Goal: Share content: Share content

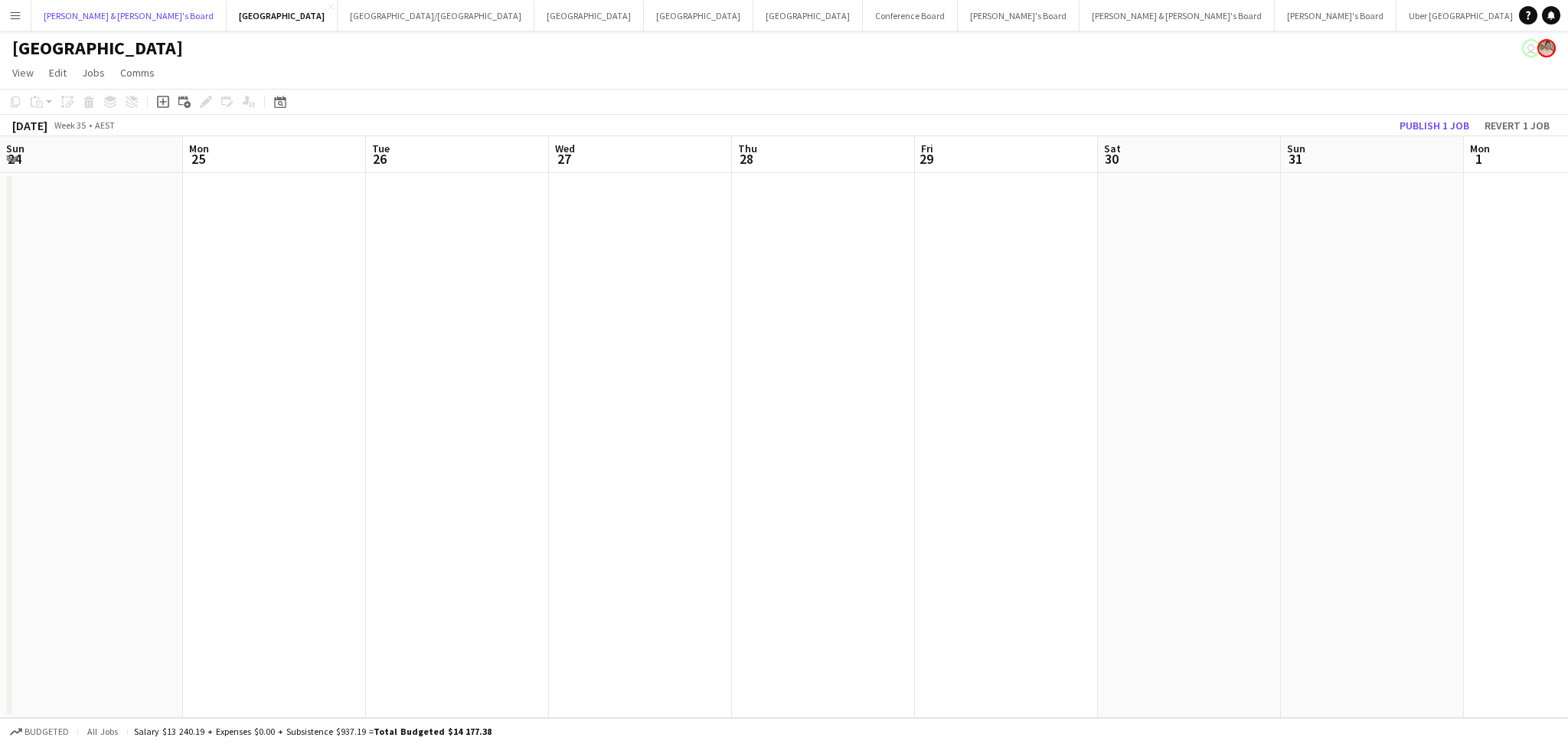
click at [31, 16] on button "[PERSON_NAME] & [PERSON_NAME]'s Board Close" at bounding box center [129, 15] width 195 height 30
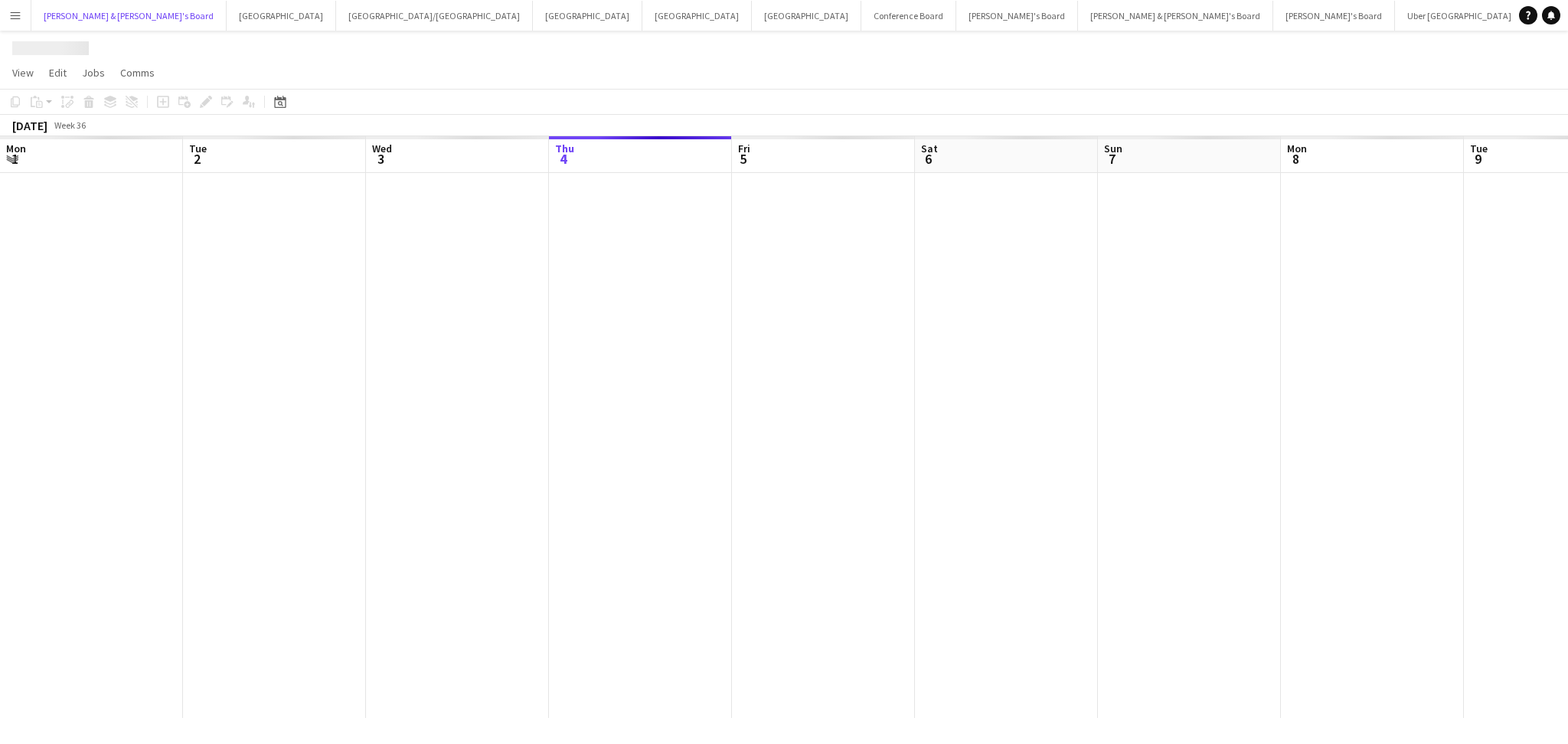
scroll to position [0, 365]
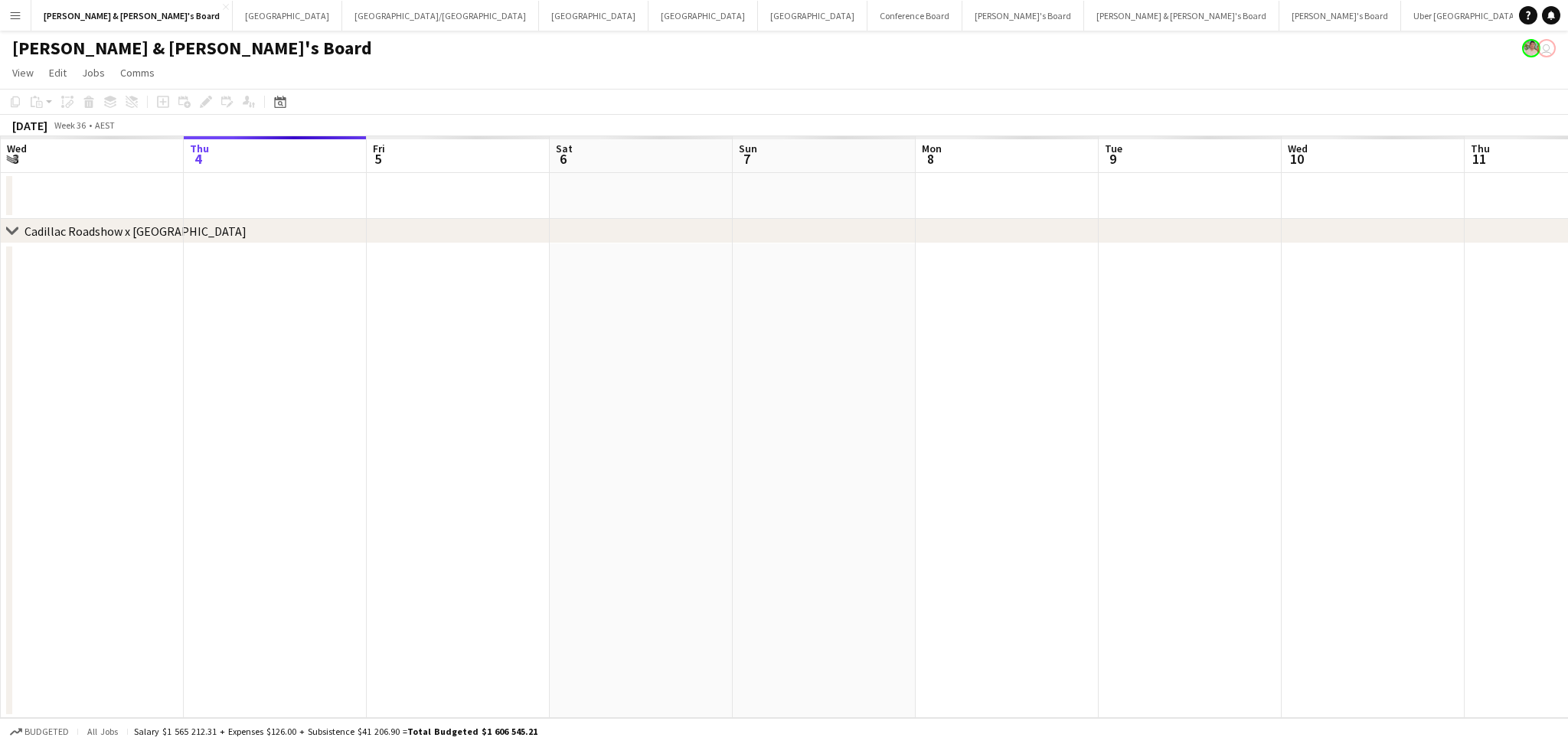
click at [20, 16] on app-icon "Menu" at bounding box center [15, 15] width 12 height 12
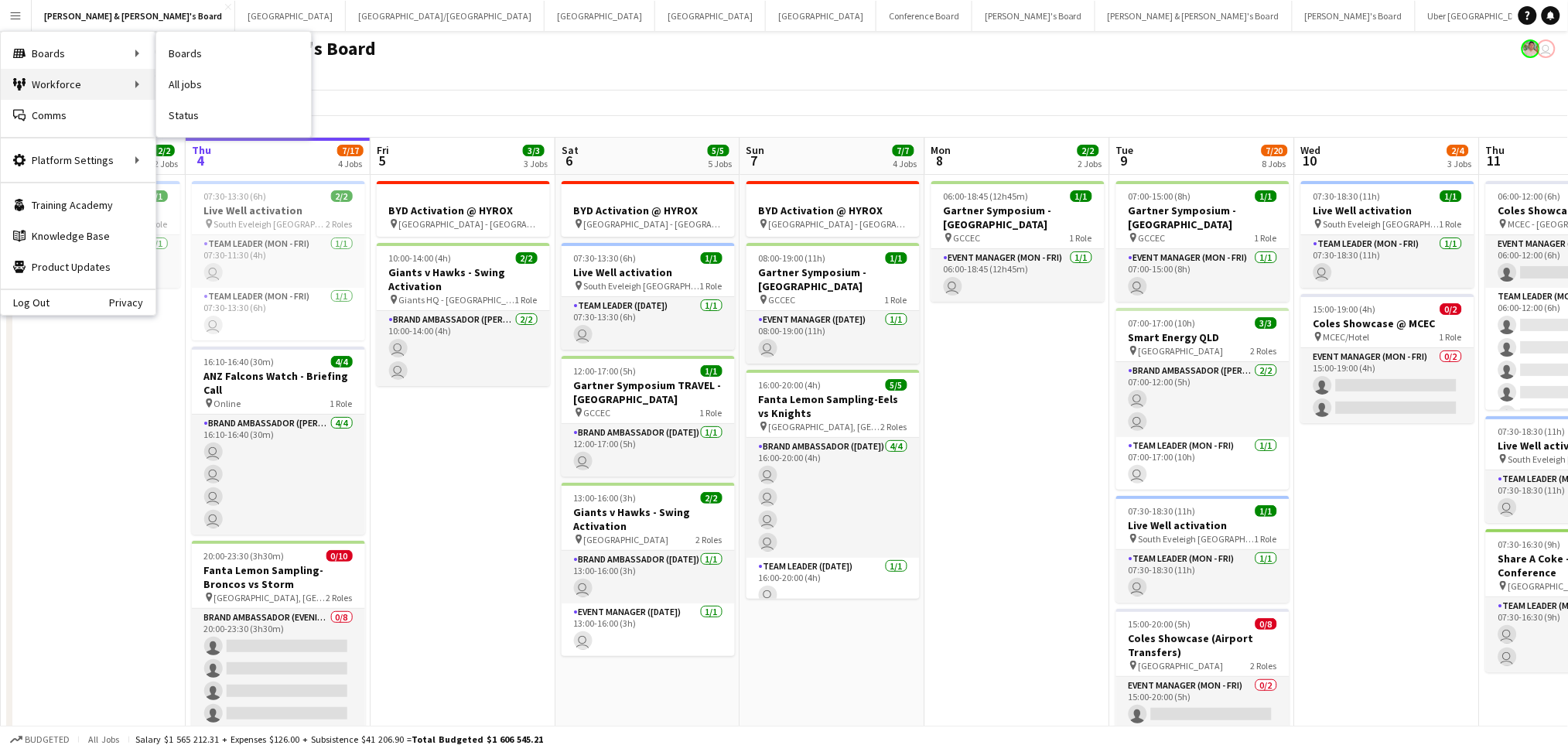
click at [76, 84] on div "Workforce Workforce" at bounding box center [78, 84] width 154 height 31
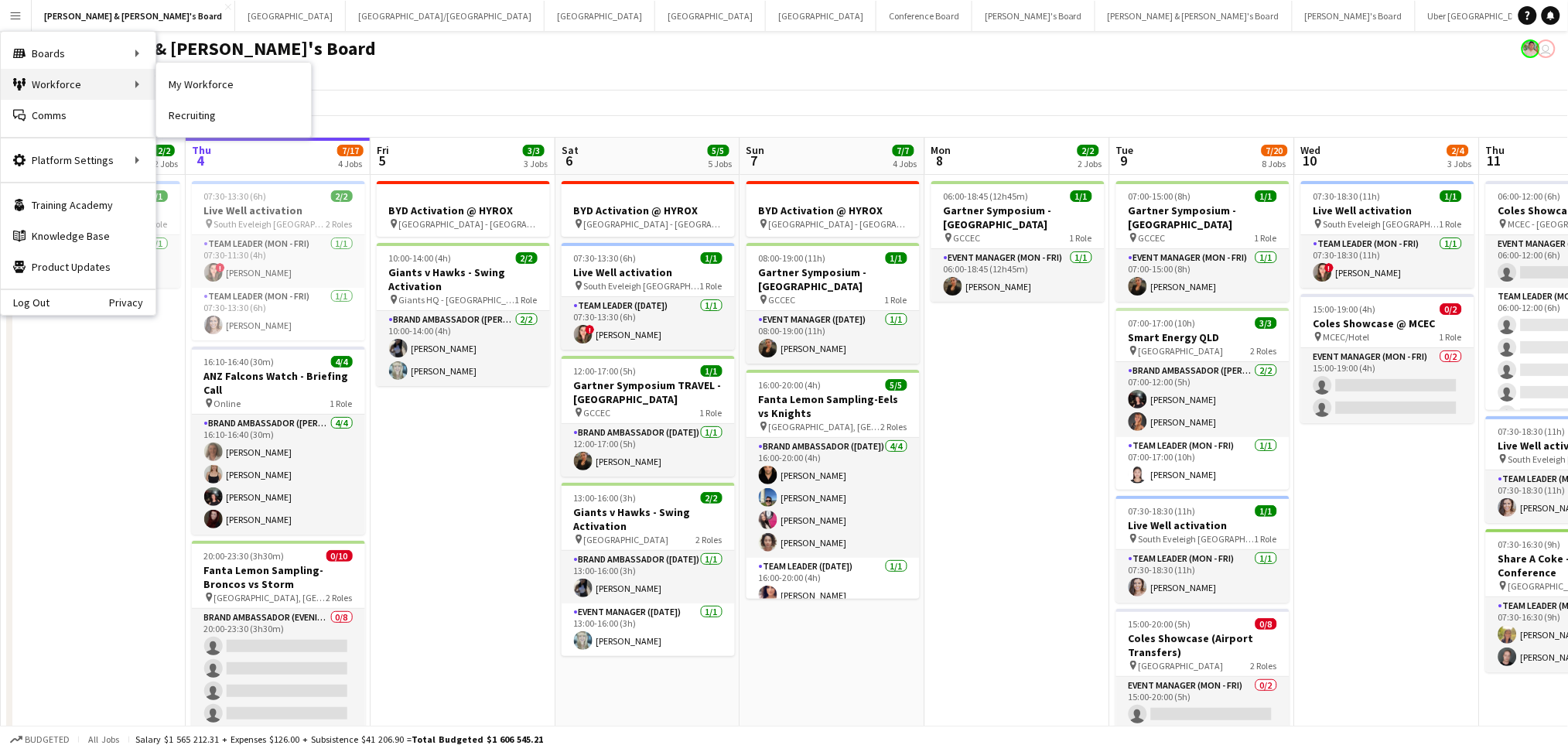
click at [144, 81] on div "Workforce Workforce" at bounding box center [78, 84] width 154 height 31
click at [186, 86] on link "My Workforce" at bounding box center [233, 84] width 154 height 31
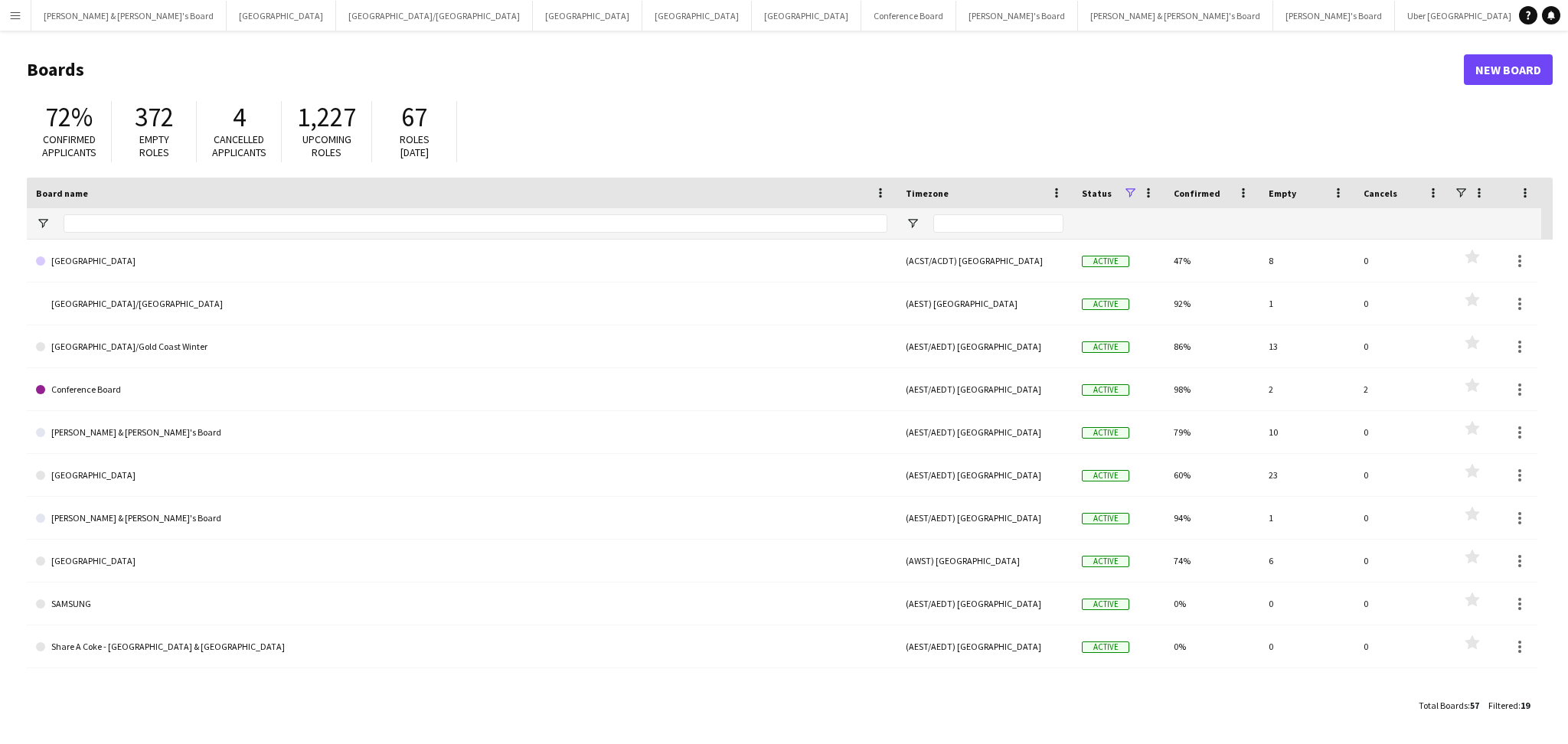
click at [19, 26] on button "Menu" at bounding box center [15, 15] width 31 height 31
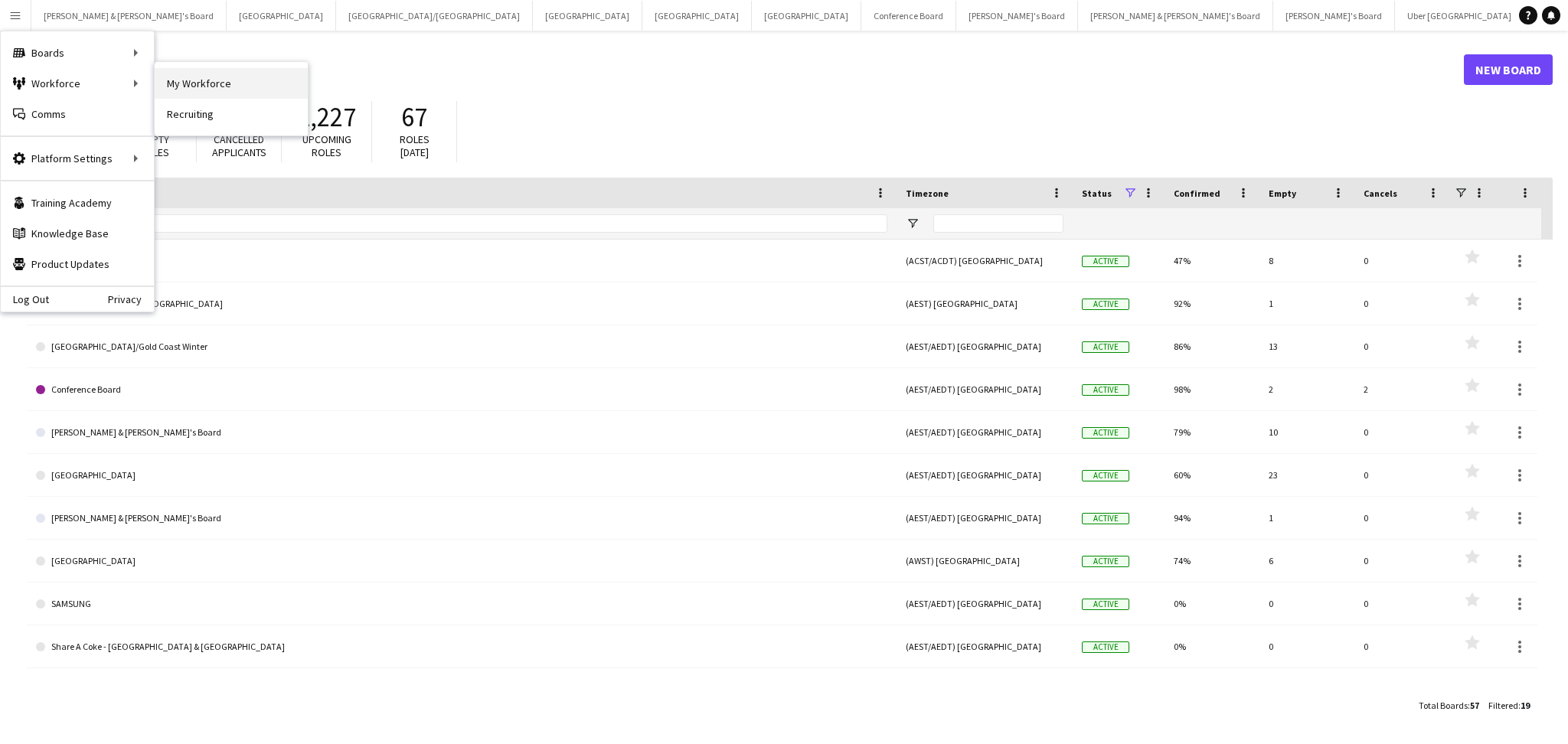
click at [175, 81] on link "My Workforce" at bounding box center [231, 83] width 153 height 31
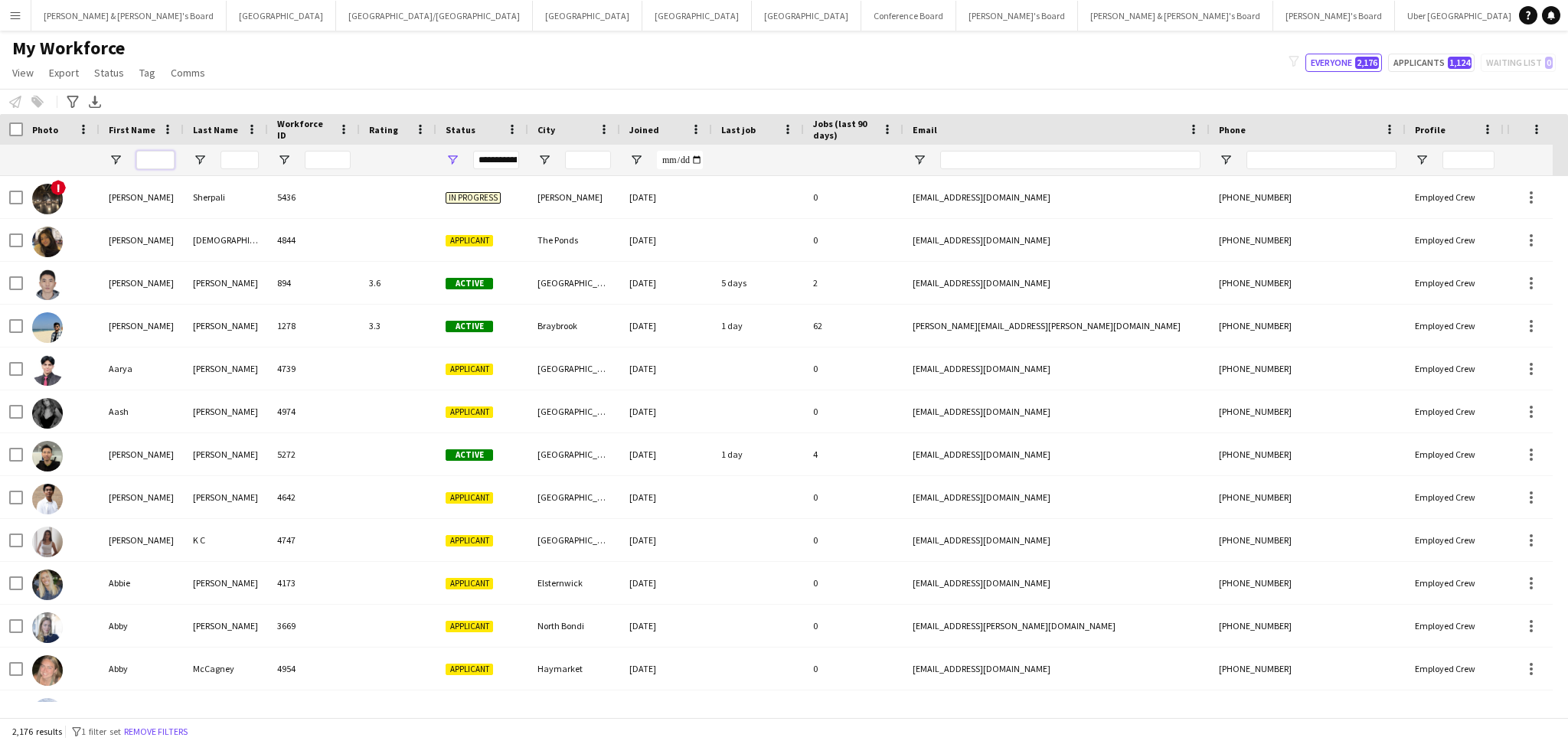
click at [150, 162] on input "First Name Filter Input" at bounding box center [155, 161] width 38 height 19
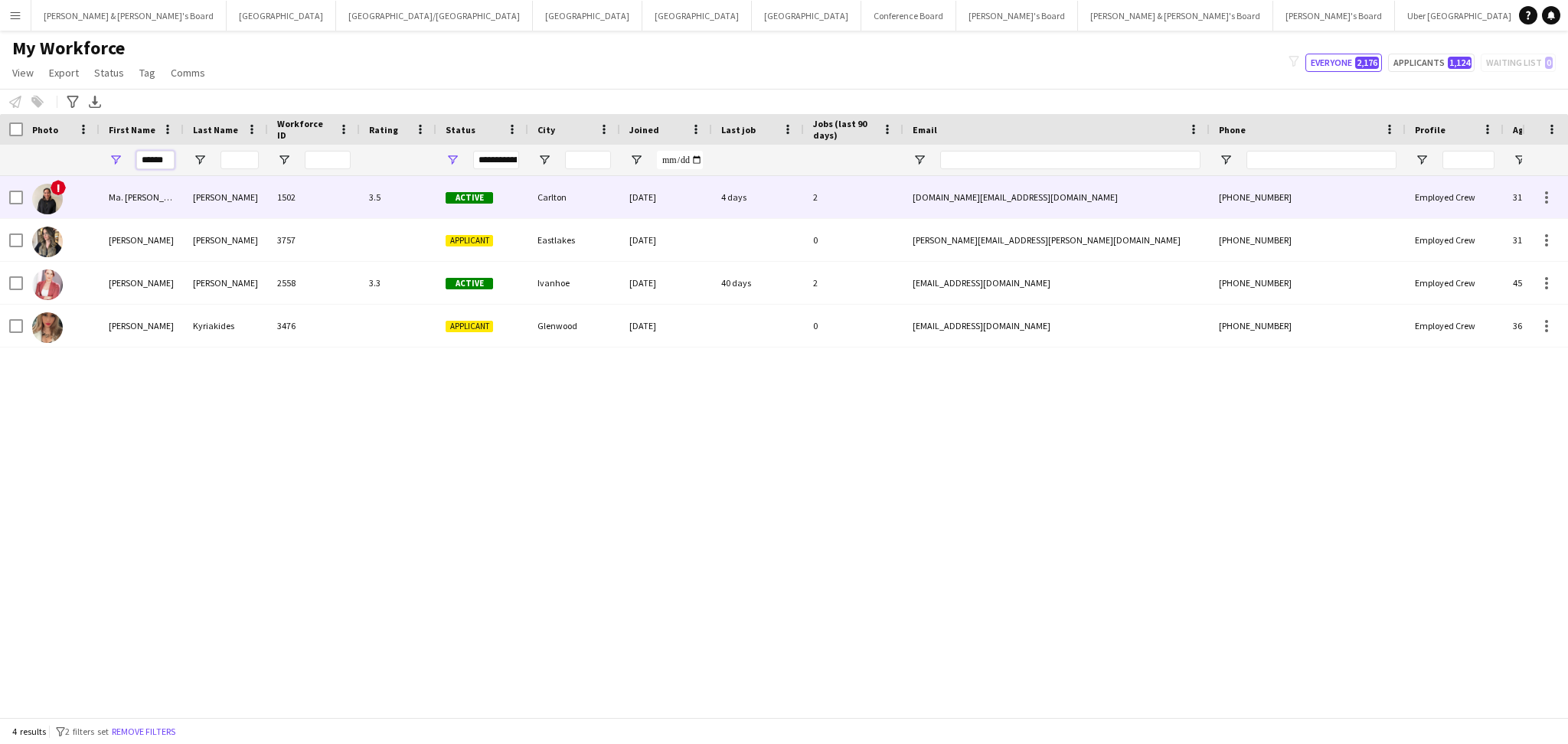
type input "******"
click at [179, 197] on div "Ma. Pamela" at bounding box center [141, 197] width 84 height 42
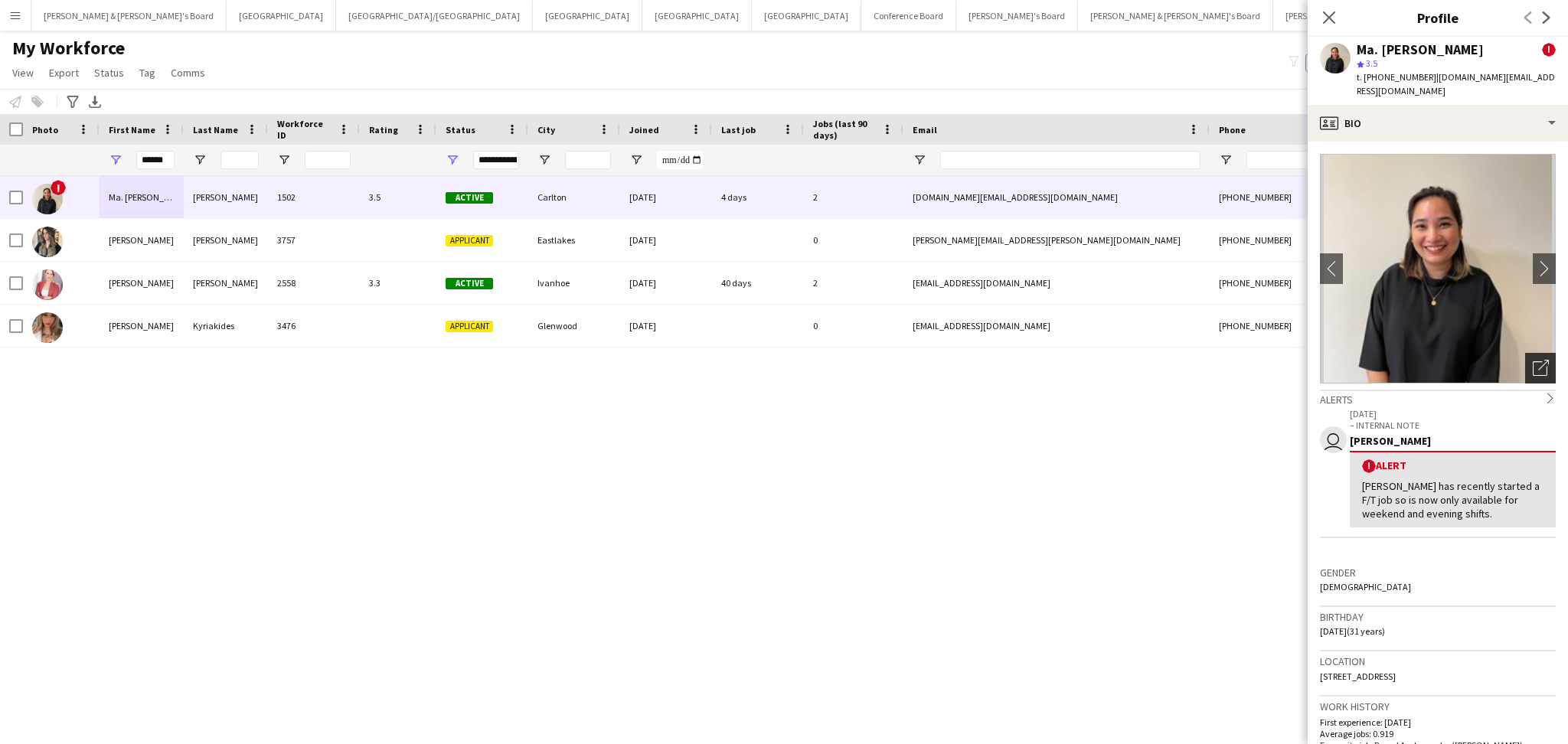
click at [1533, 360] on icon "Open photos pop-in" at bounding box center [1541, 368] width 16 height 16
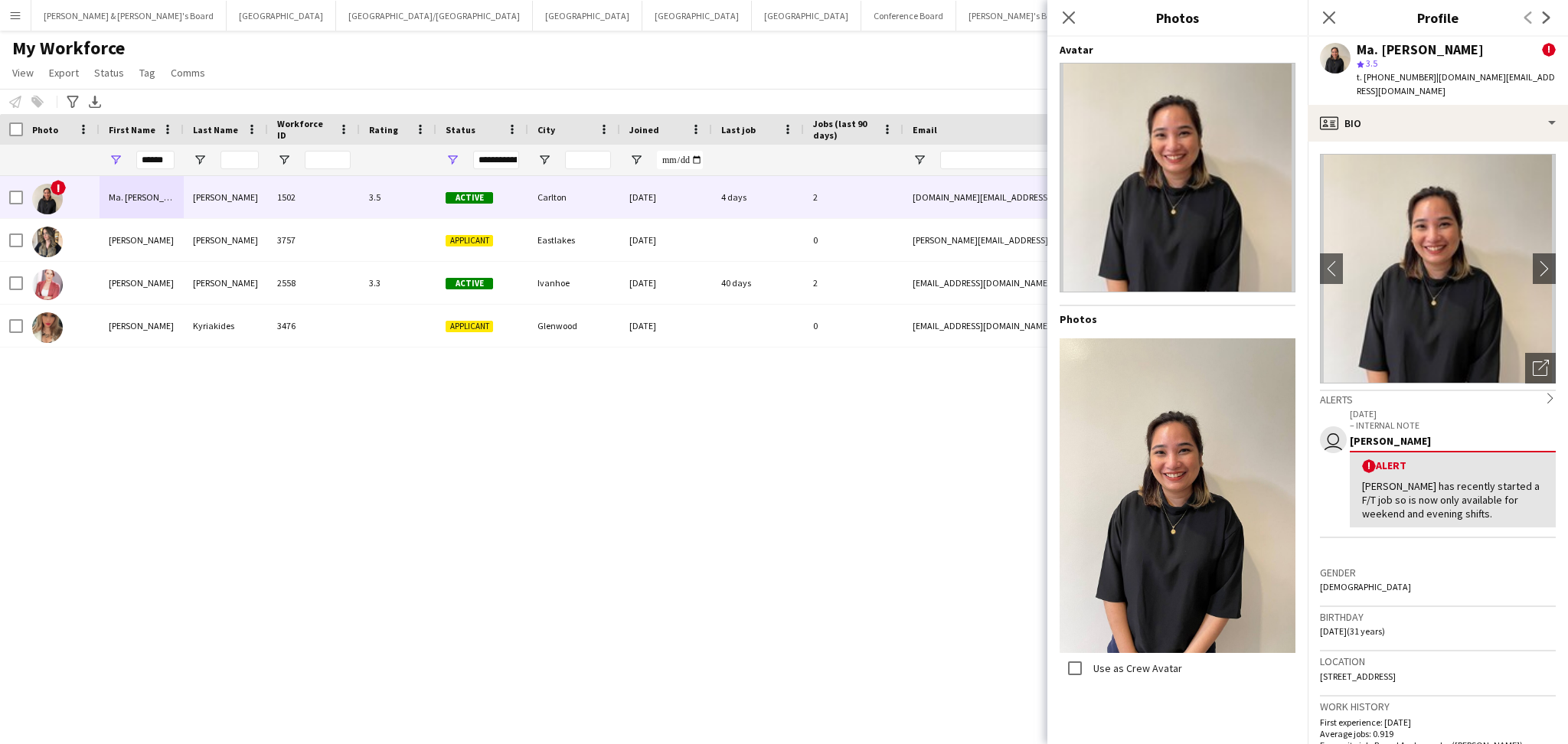
click at [950, 518] on div "! Ma. Pamela Gutierrez 1502 3.5 Active Carlton 10-08-2022 4 days 2 mpsgutierrez…" at bounding box center [761, 438] width 1522 height 526
click at [1074, 17] on icon "Close pop-in" at bounding box center [1068, 17] width 14 height 14
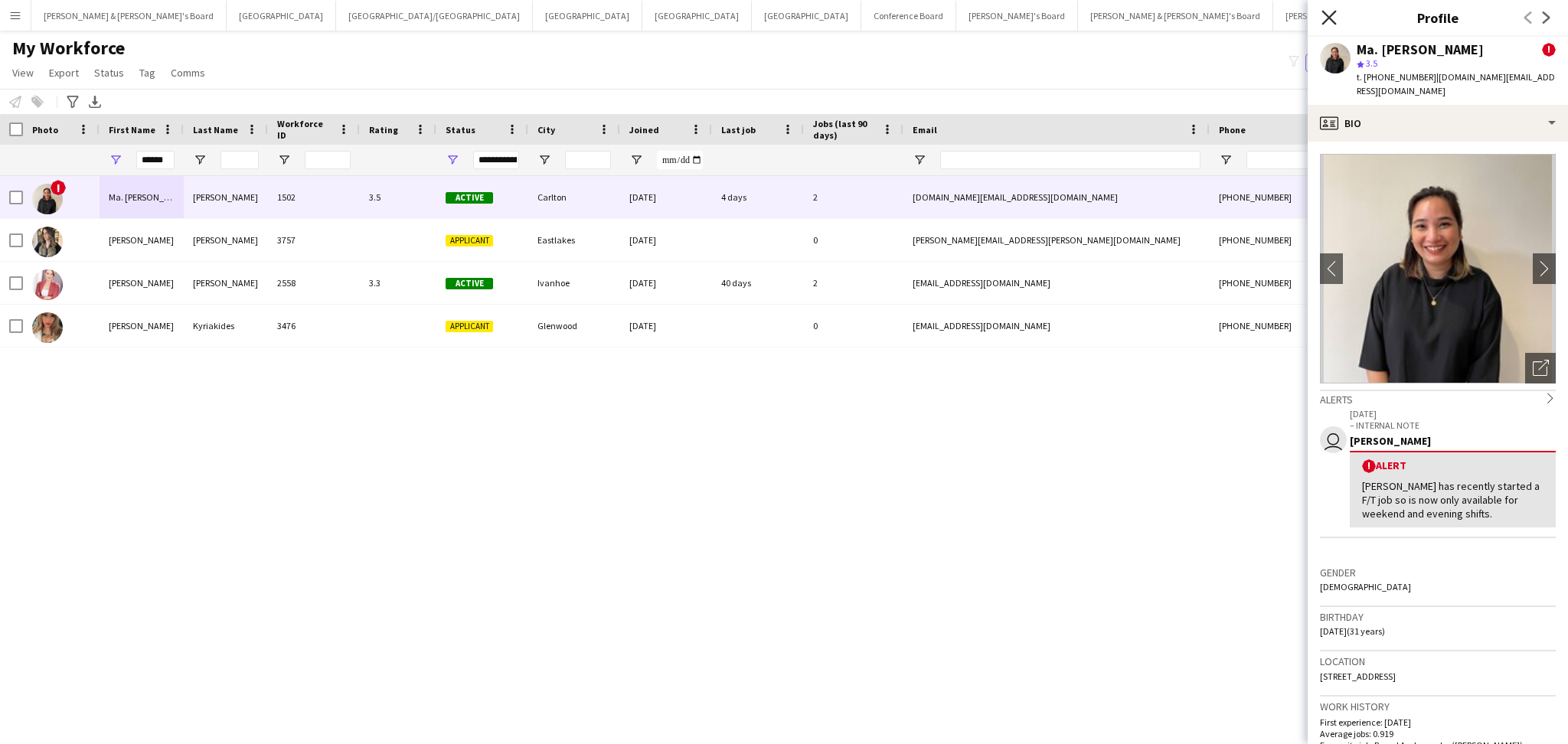
click at [1330, 22] on icon "Close pop-in" at bounding box center [1328, 17] width 14 height 14
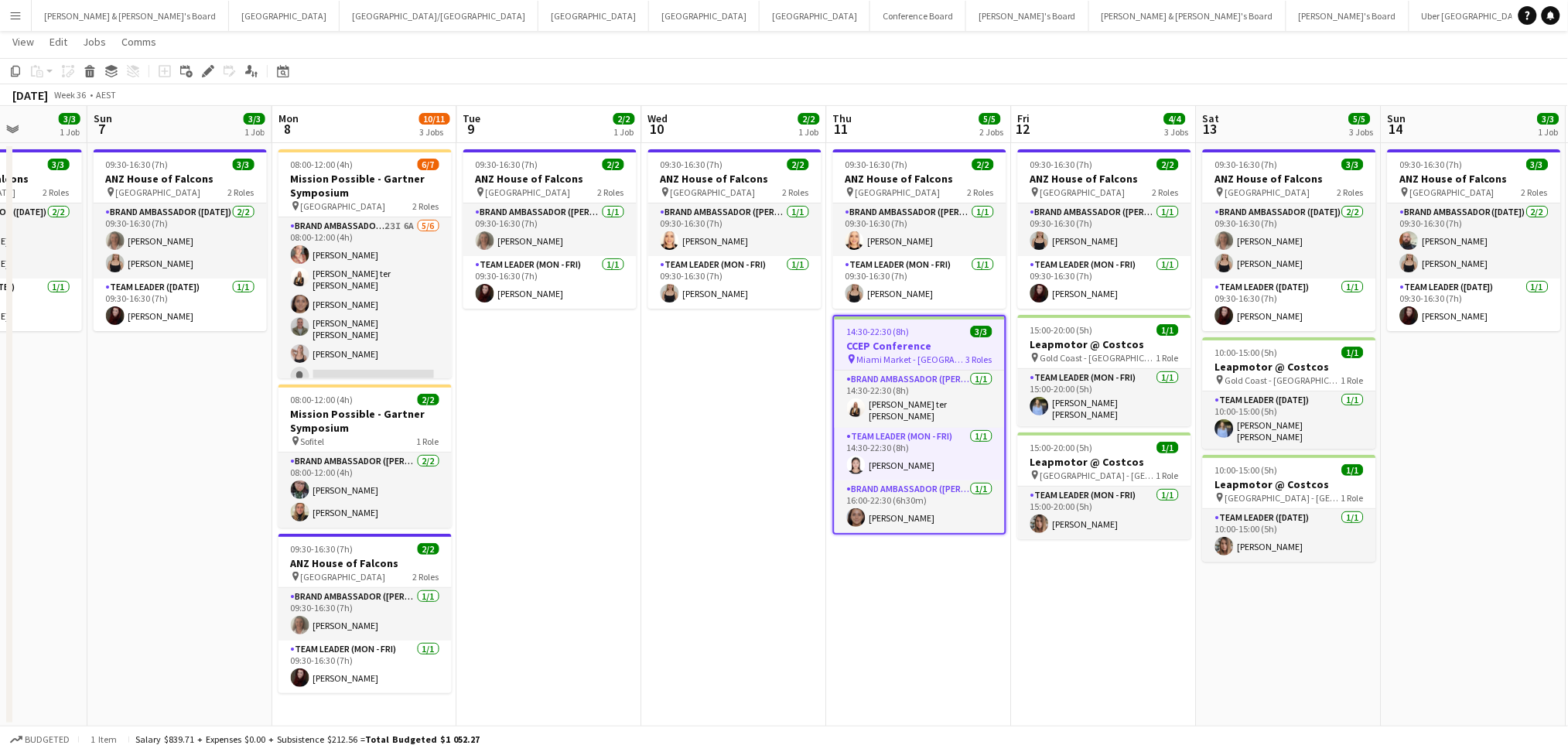
click at [26, 20] on button "Menu" at bounding box center [15, 15] width 31 height 31
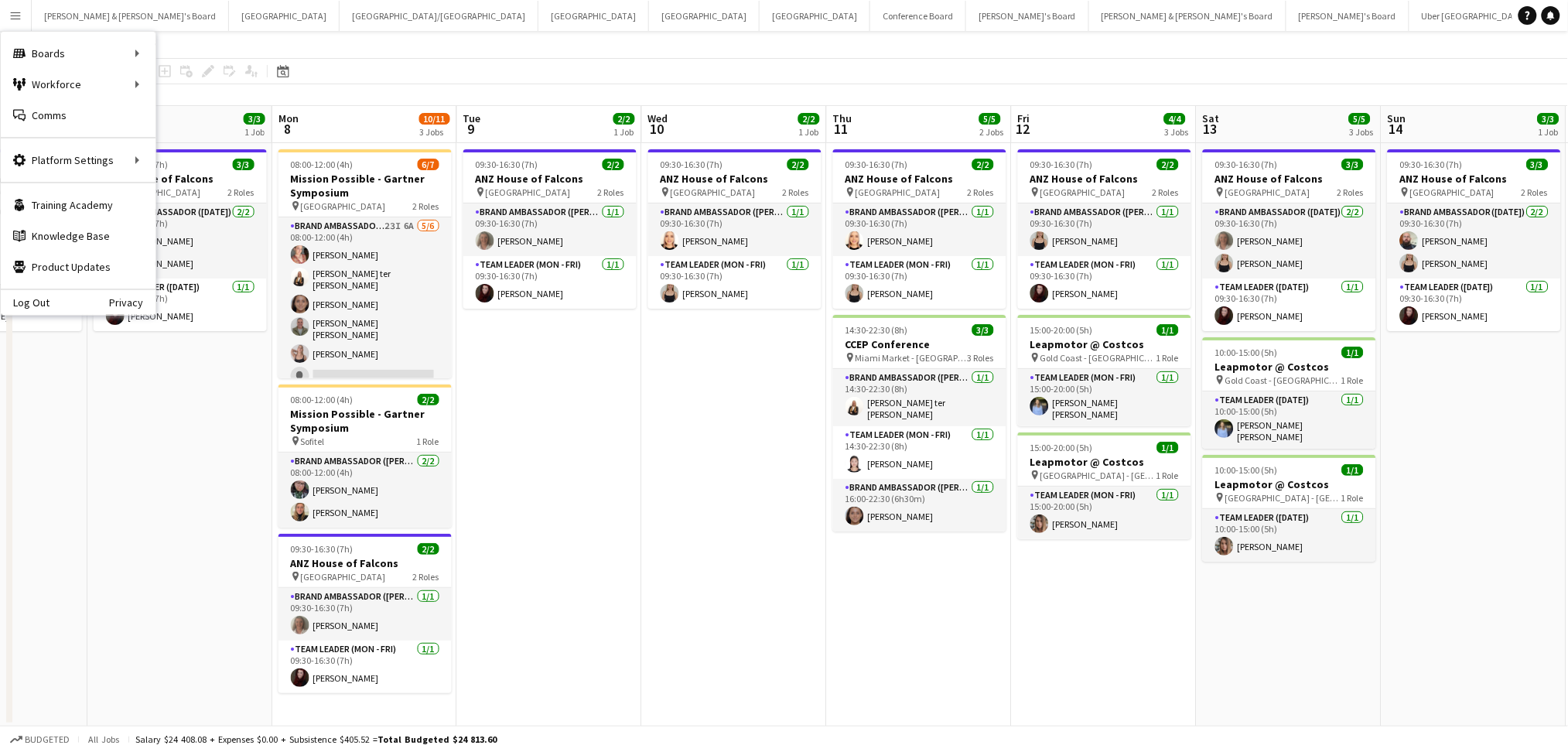
click at [1151, 61] on app-toolbar "Copy Paste Paste Ctrl+V Paste with crew Ctrl+Shift+V Paste linked Job Delete Gr…" at bounding box center [784, 71] width 1568 height 27
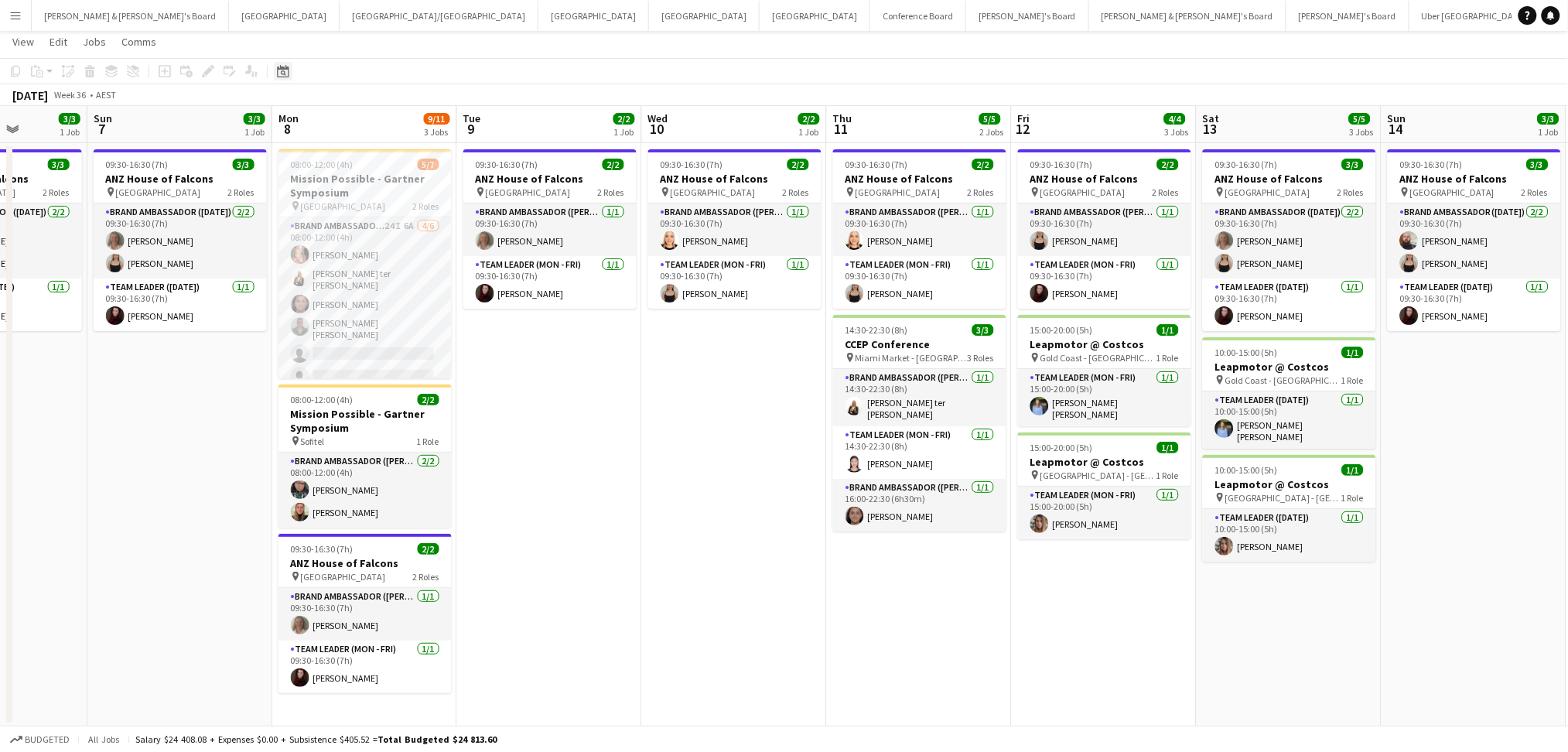
click at [287, 73] on icon "Date picker" at bounding box center [283, 71] width 12 height 12
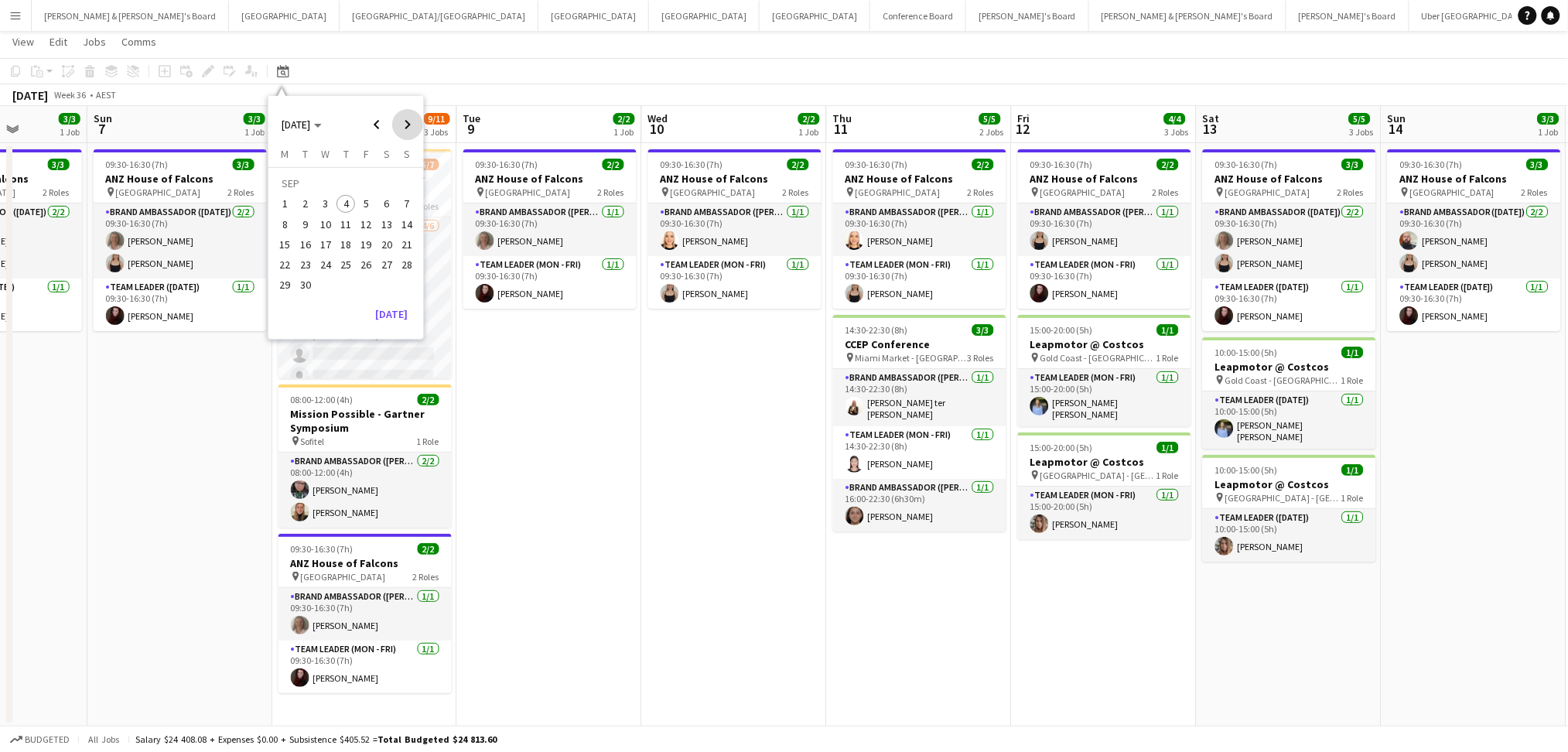
click at [402, 133] on span "Next month" at bounding box center [408, 124] width 31 height 31
click at [372, 129] on span "Previous month" at bounding box center [377, 124] width 31 height 31
click at [385, 212] on span "8" at bounding box center [387, 209] width 19 height 19
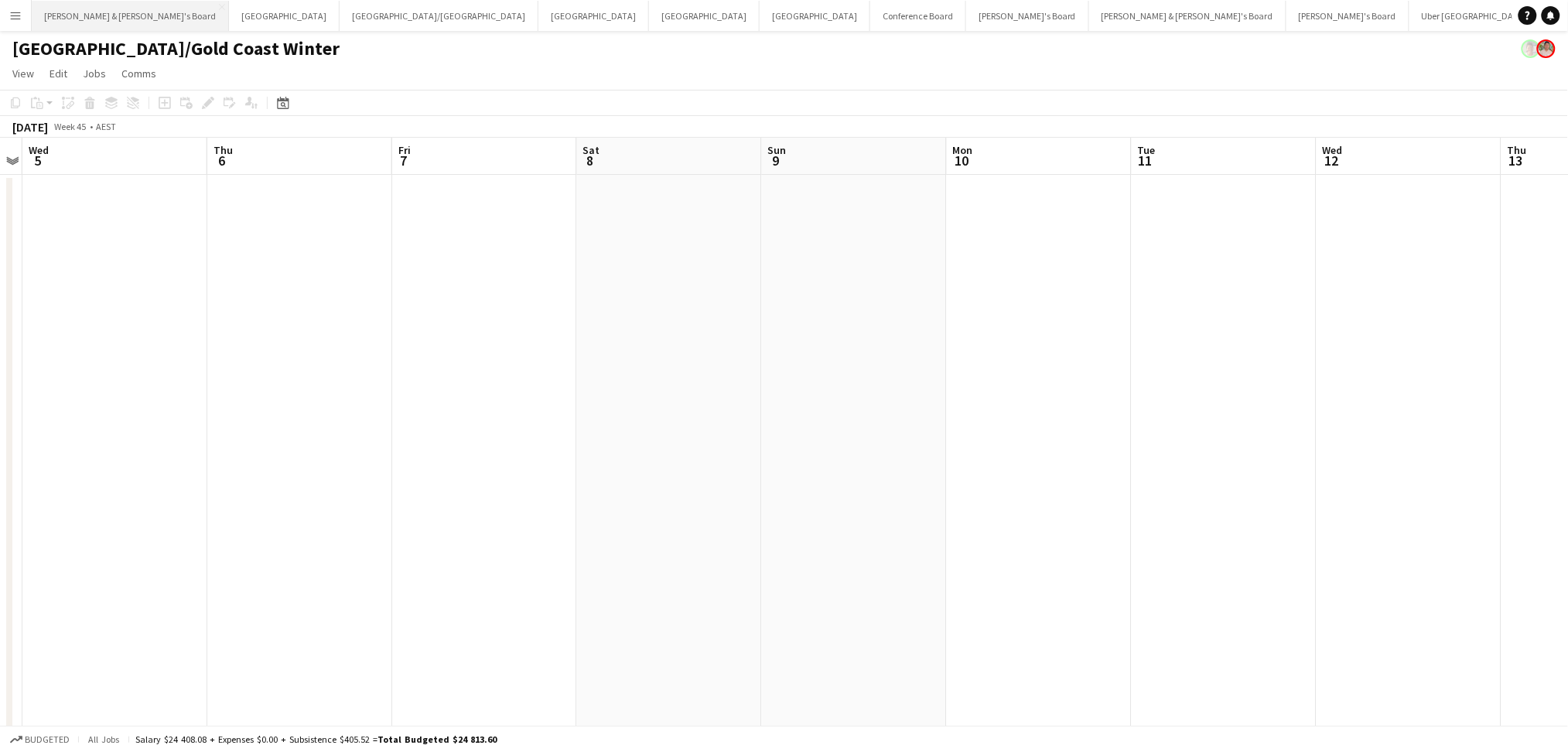
click at [84, 20] on button "[PERSON_NAME] & [PERSON_NAME]'s Board Close" at bounding box center [130, 15] width 197 height 30
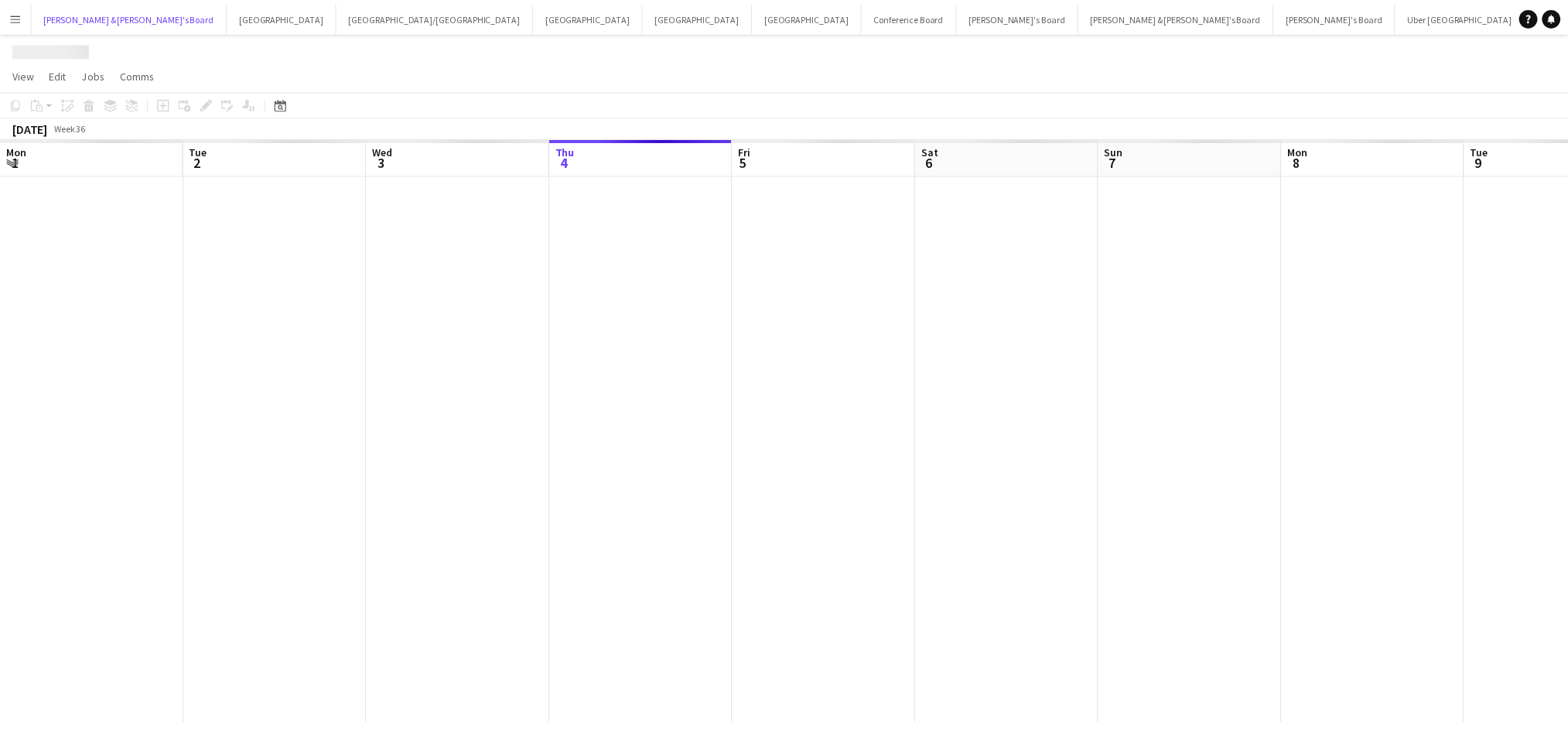
scroll to position [0, 369]
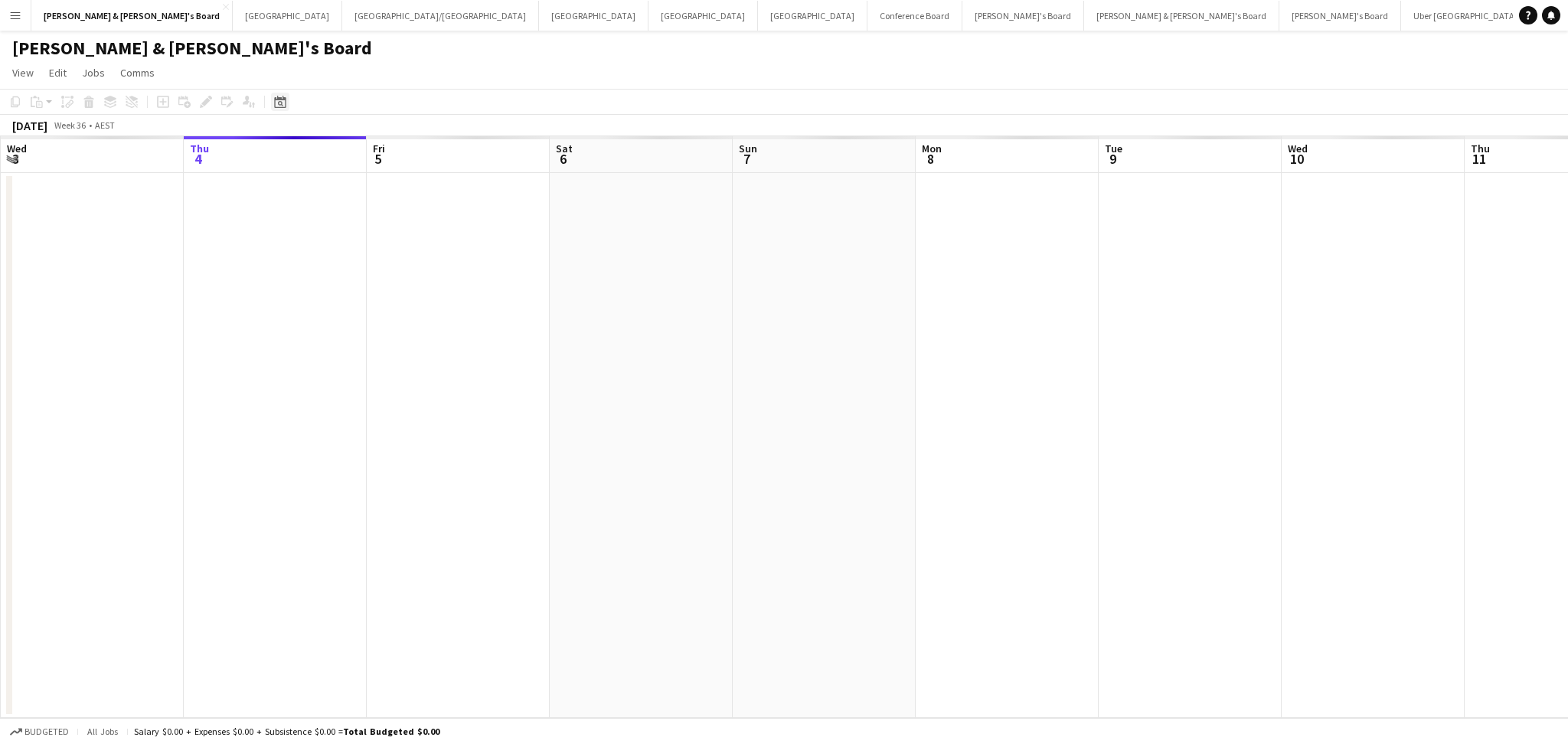
click at [275, 101] on icon "Date picker" at bounding box center [280, 102] width 12 height 12
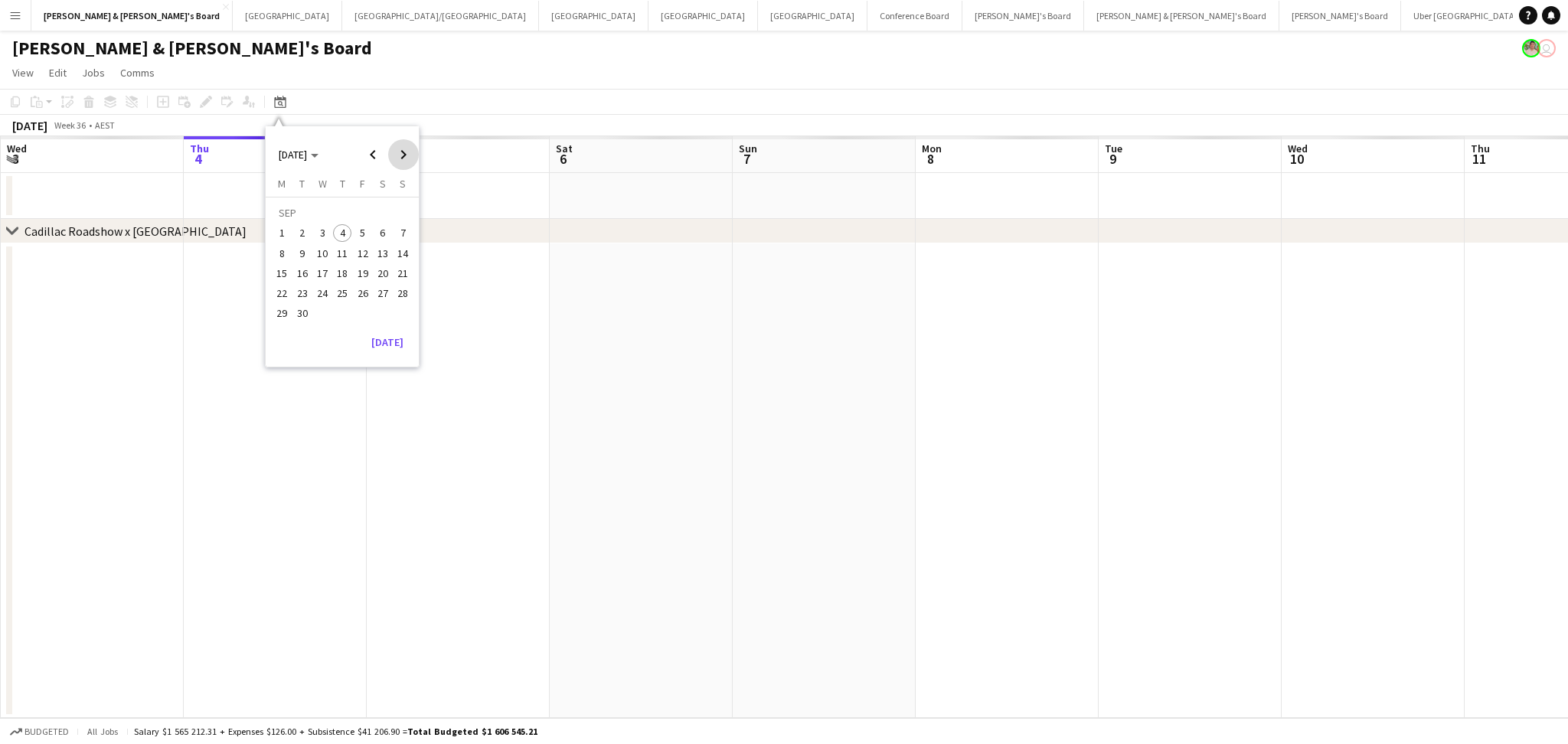
click at [400, 153] on span "Next month" at bounding box center [403, 155] width 31 height 31
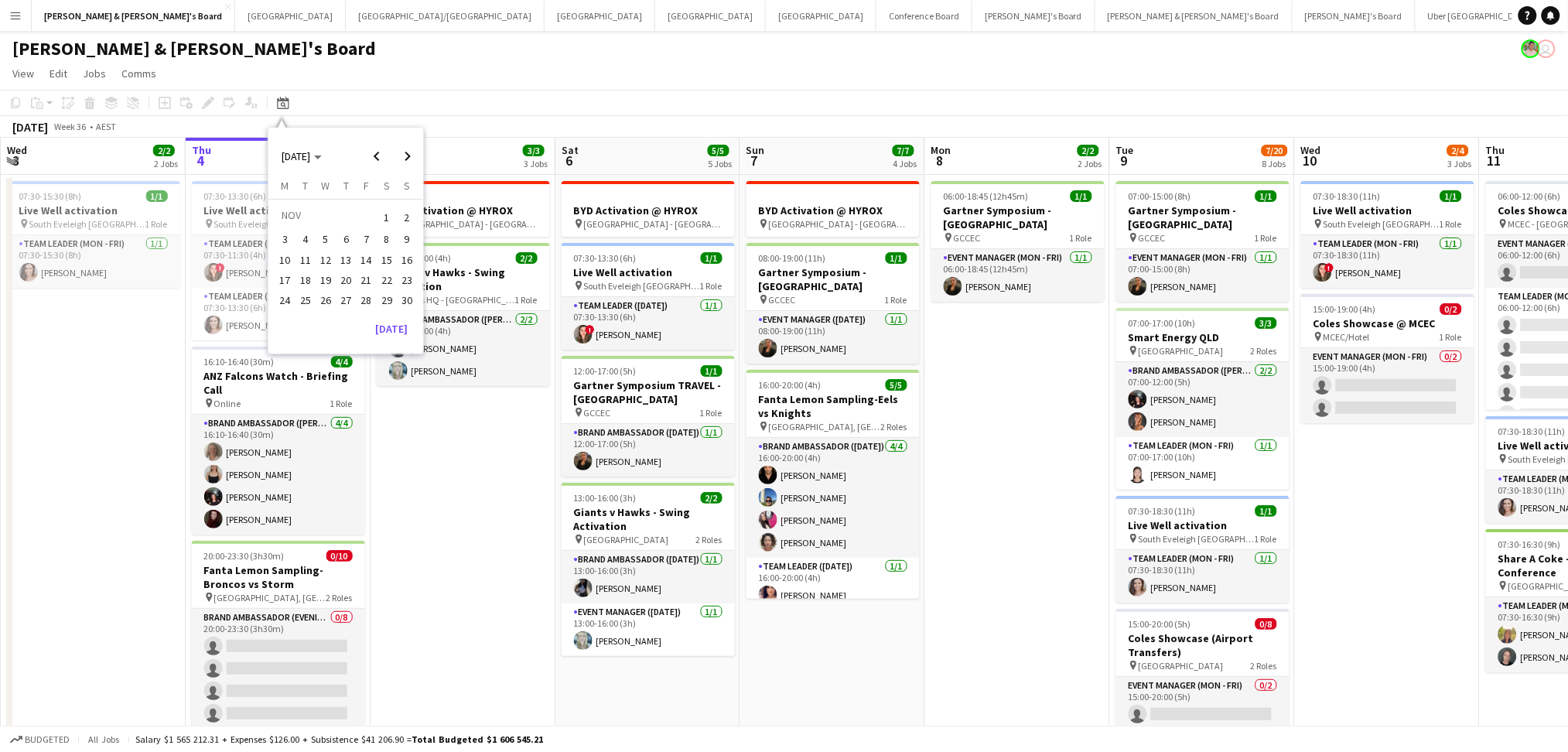
click at [392, 240] on span "8" at bounding box center [387, 240] width 19 height 19
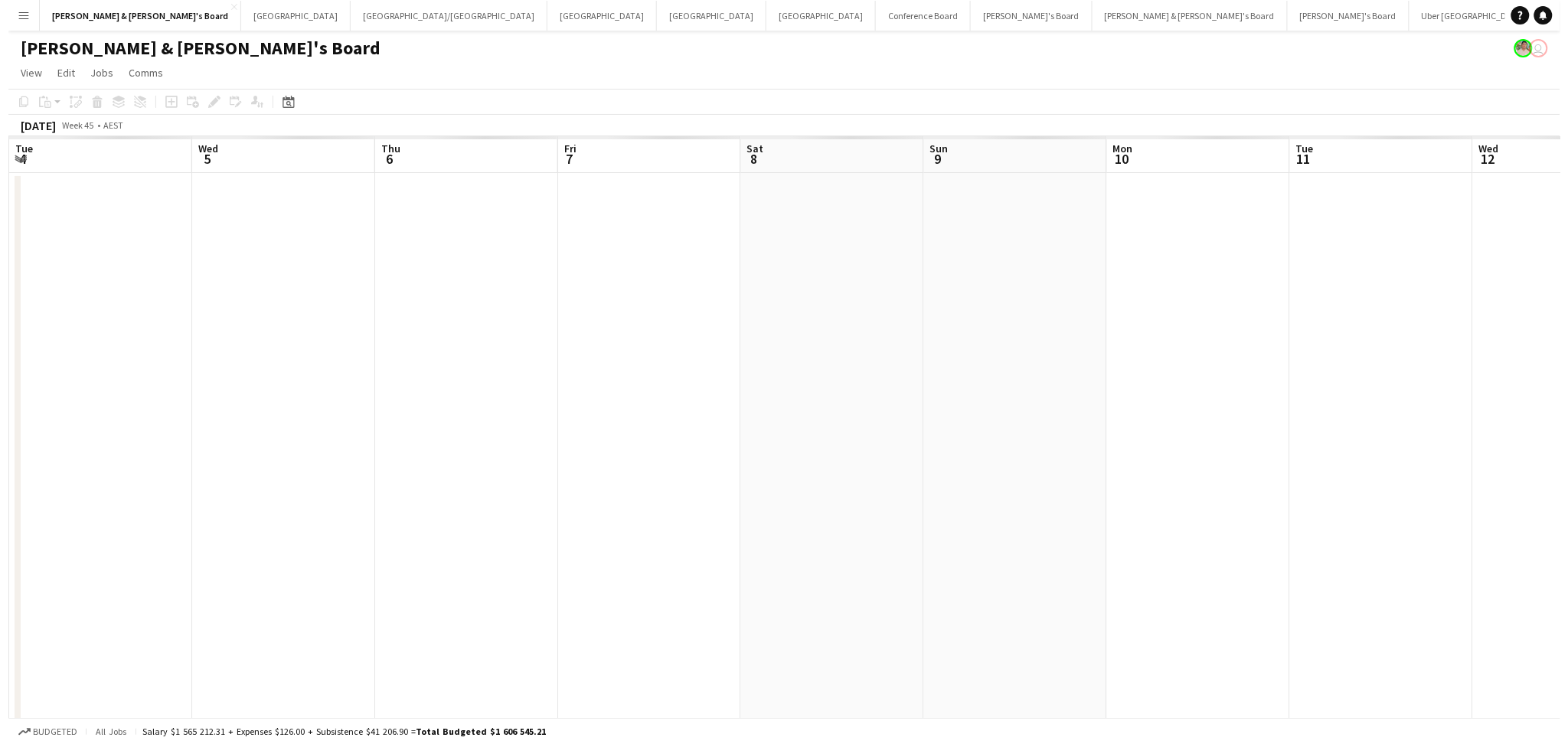
scroll to position [0, 527]
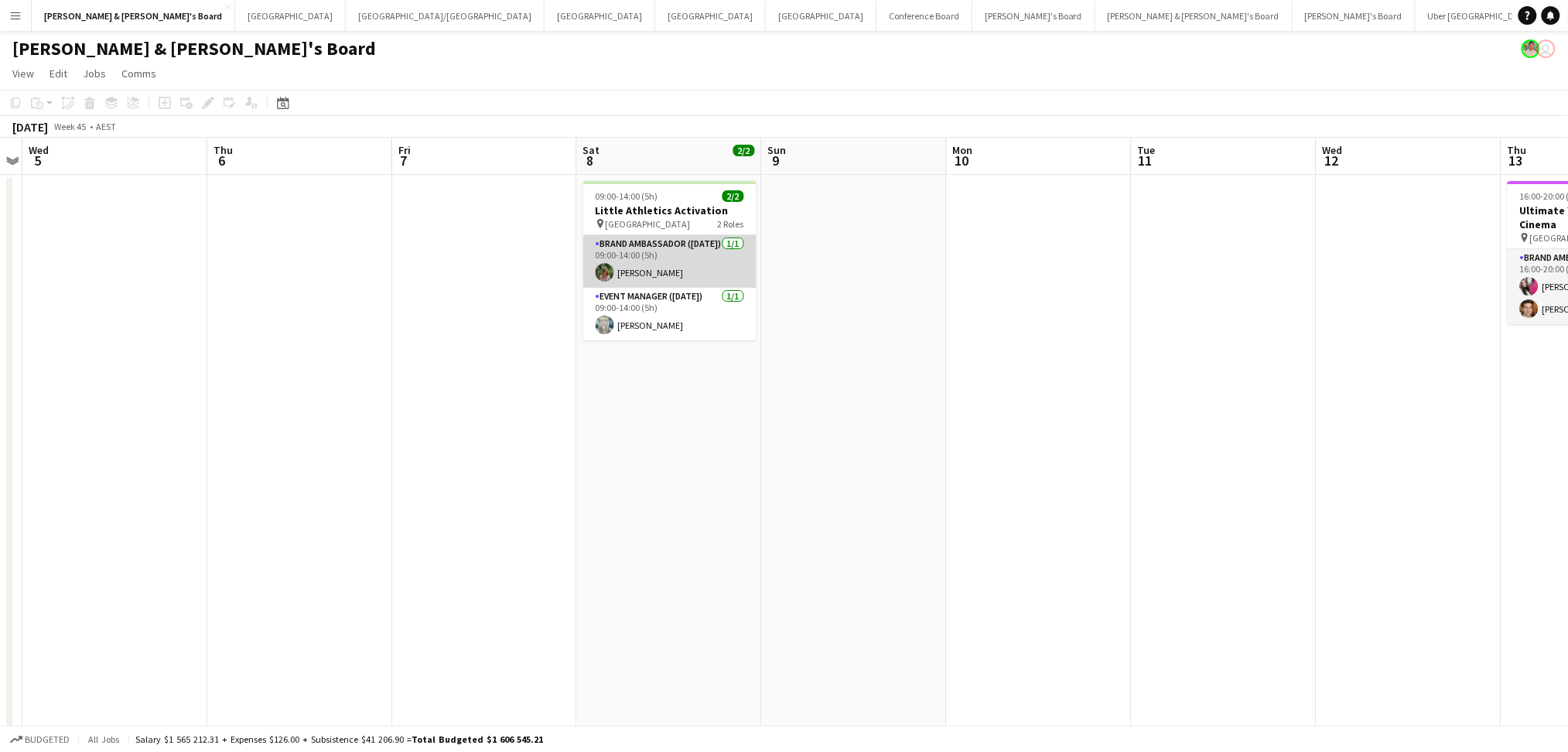
click at [673, 267] on app-card-role "Brand Ambassador (Saturday) 1/1 09:00-14:00 (5h) Laura Sanchidrian-Martinez" at bounding box center [670, 261] width 173 height 52
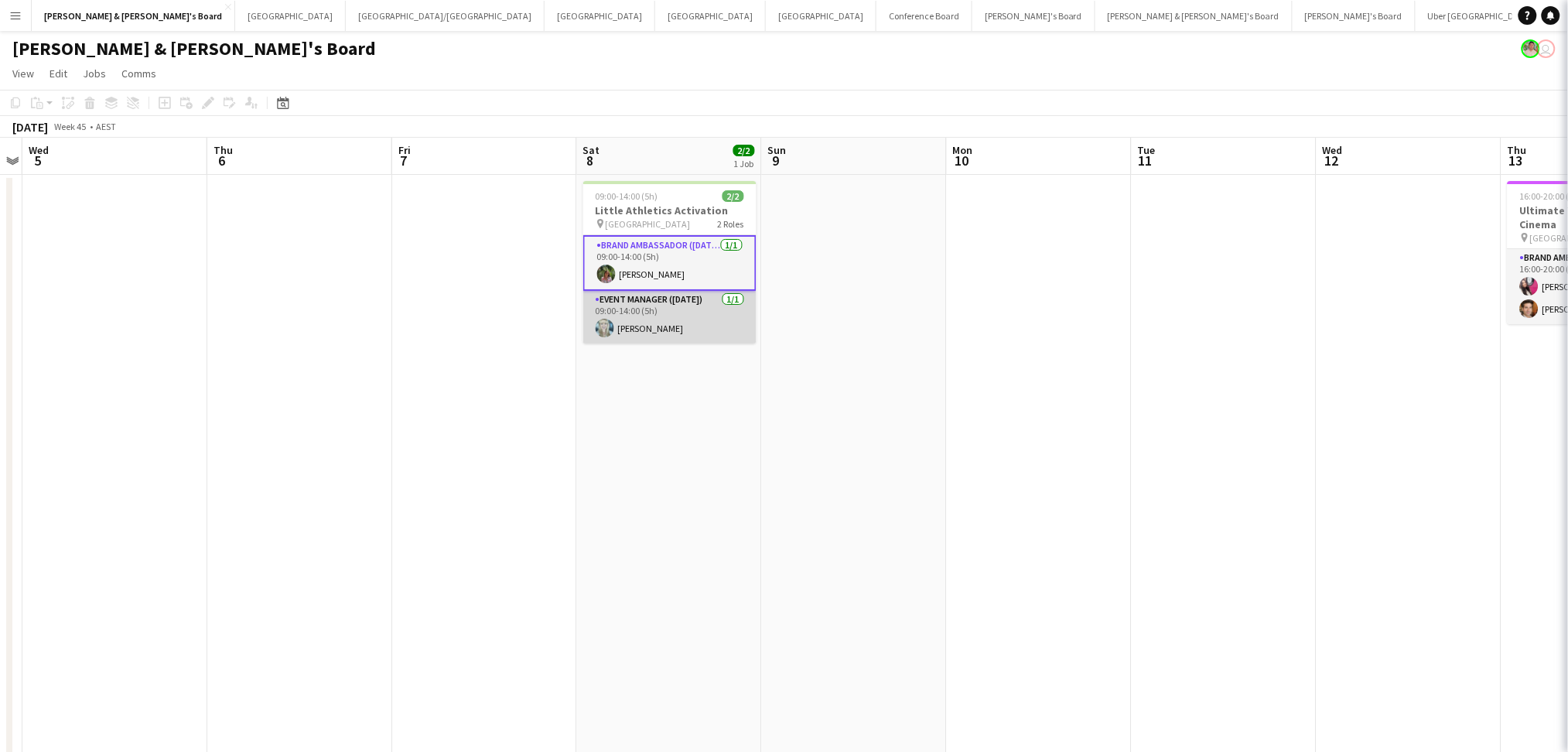
click at [656, 310] on app-card-role "Event Manager (Saturday) 1/1 09:00-14:00 (5h) Brittany Smith" at bounding box center [670, 317] width 173 height 52
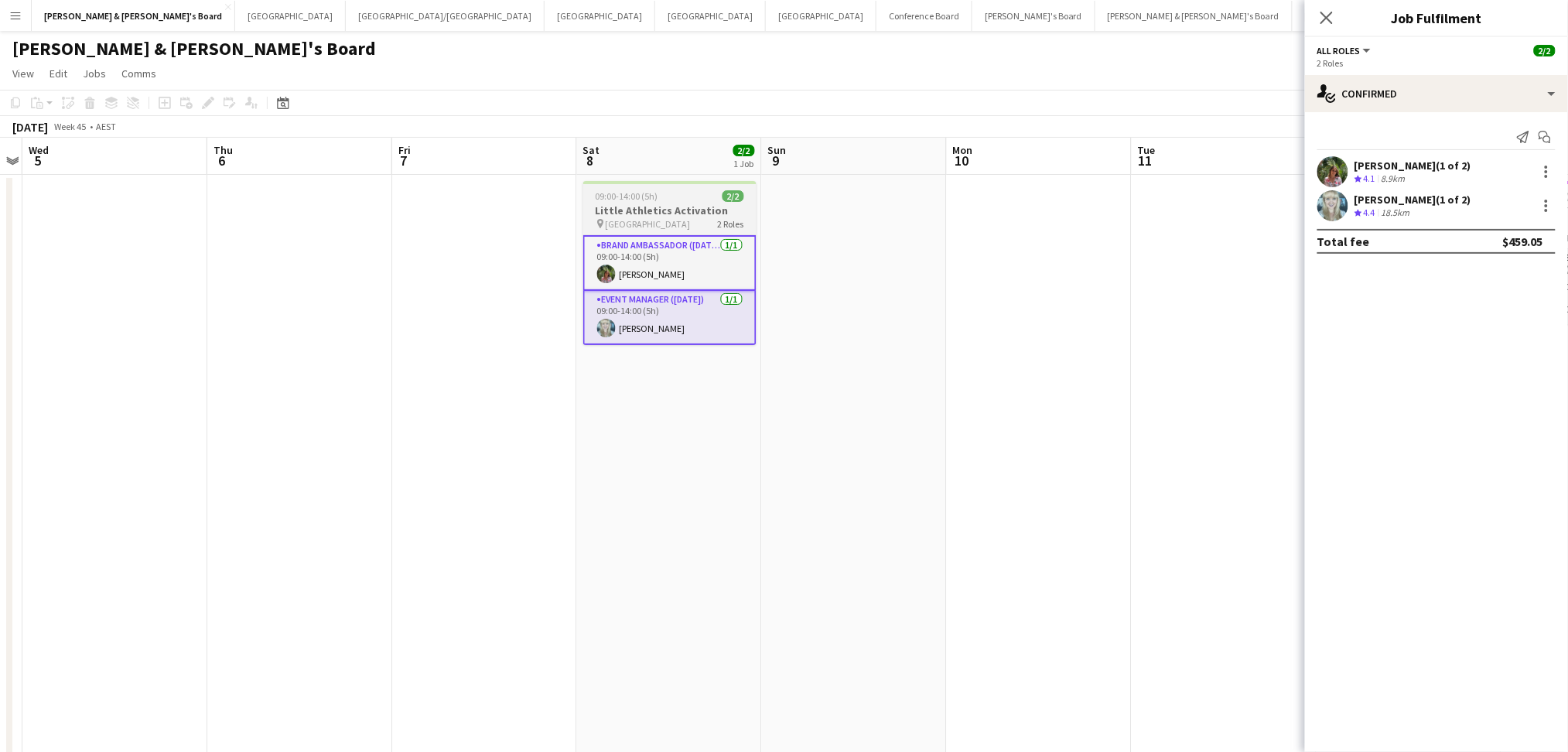
click at [688, 210] on h3 "Little Athletics Activation" at bounding box center [670, 210] width 173 height 14
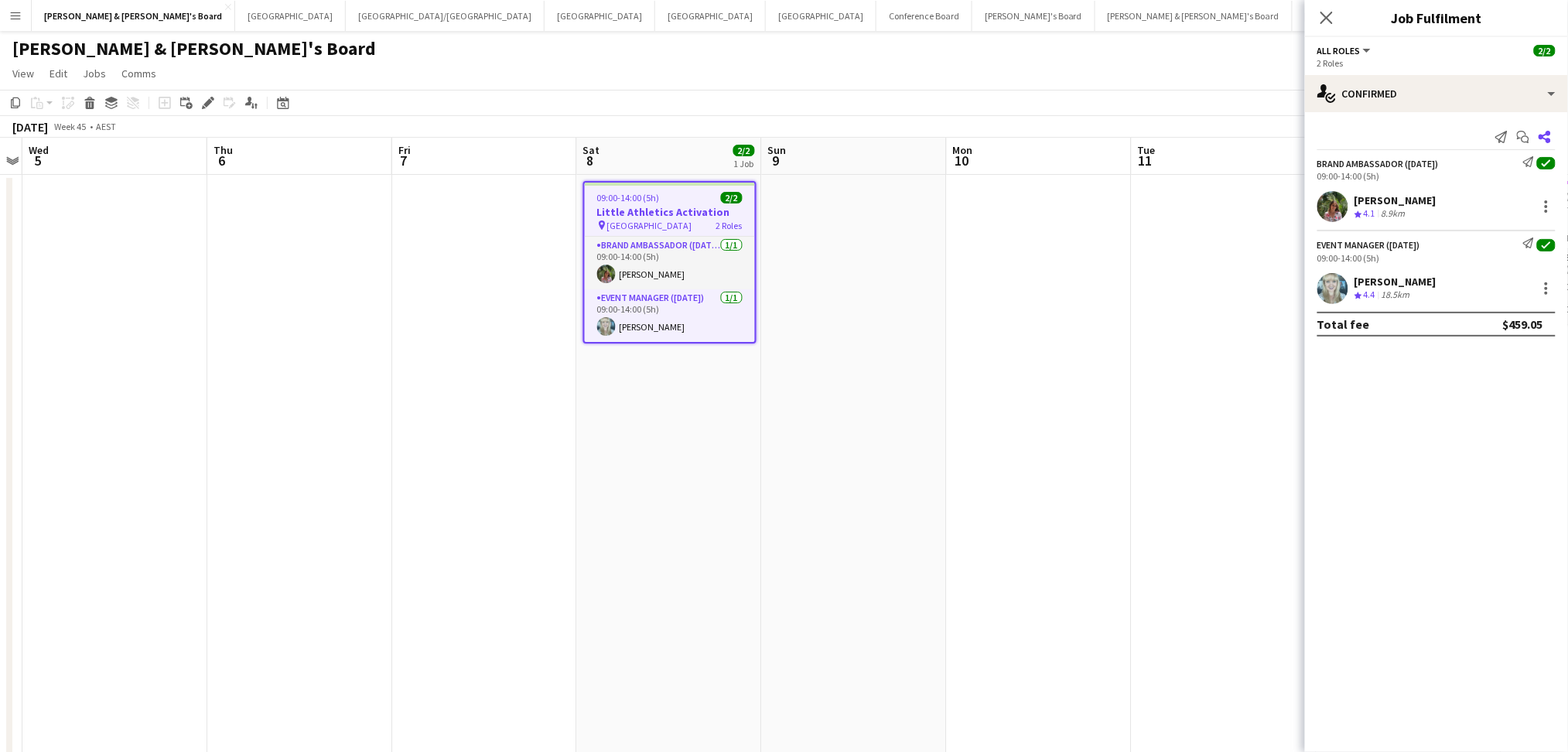
click at [1539, 139] on icon "Share" at bounding box center [1545, 136] width 12 height 12
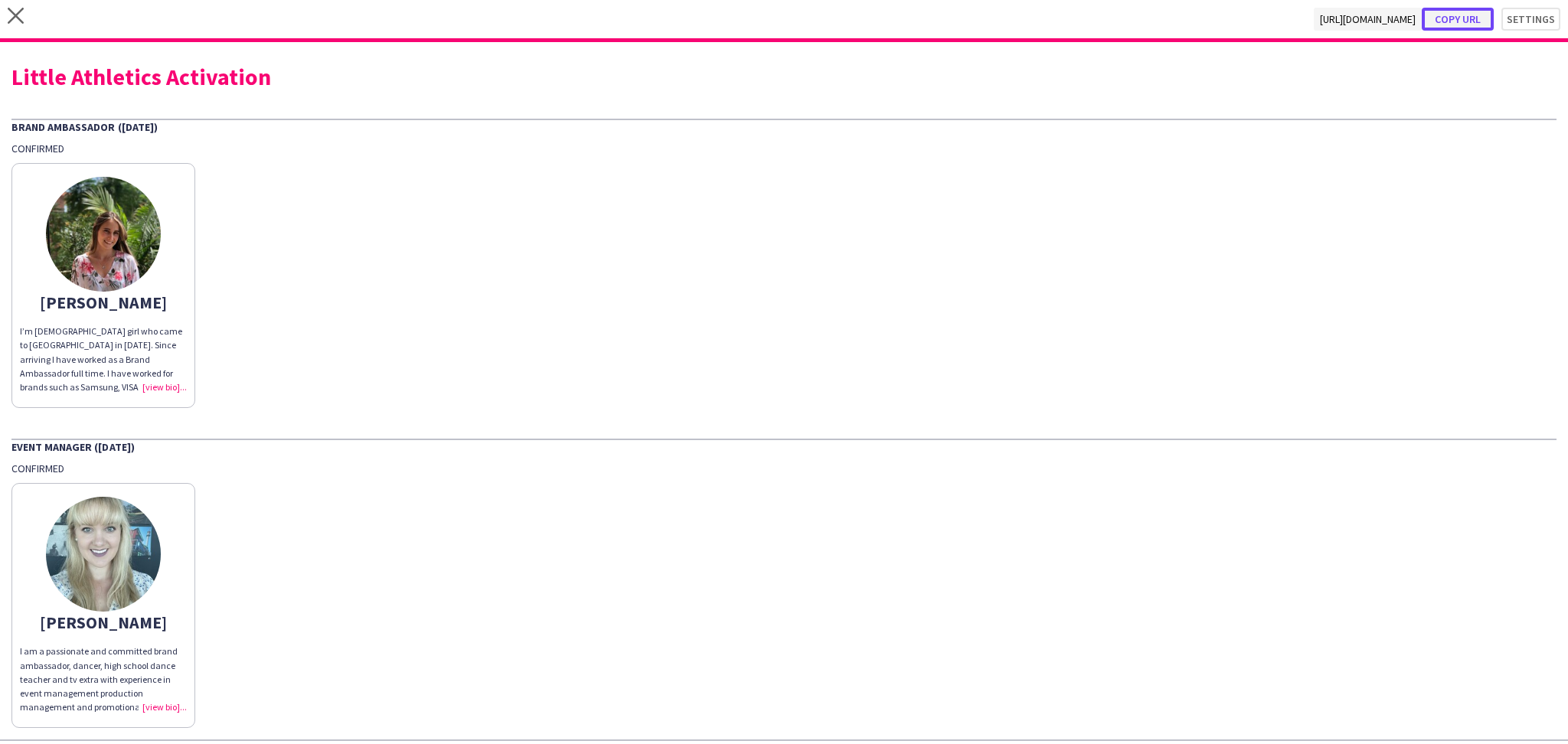
click at [1471, 20] on button "Copy url" at bounding box center [1458, 19] width 72 height 23
click at [182, 83] on div "Little Athletics Activation" at bounding box center [784, 76] width 1545 height 23
copy div "Little Athletics Activation"
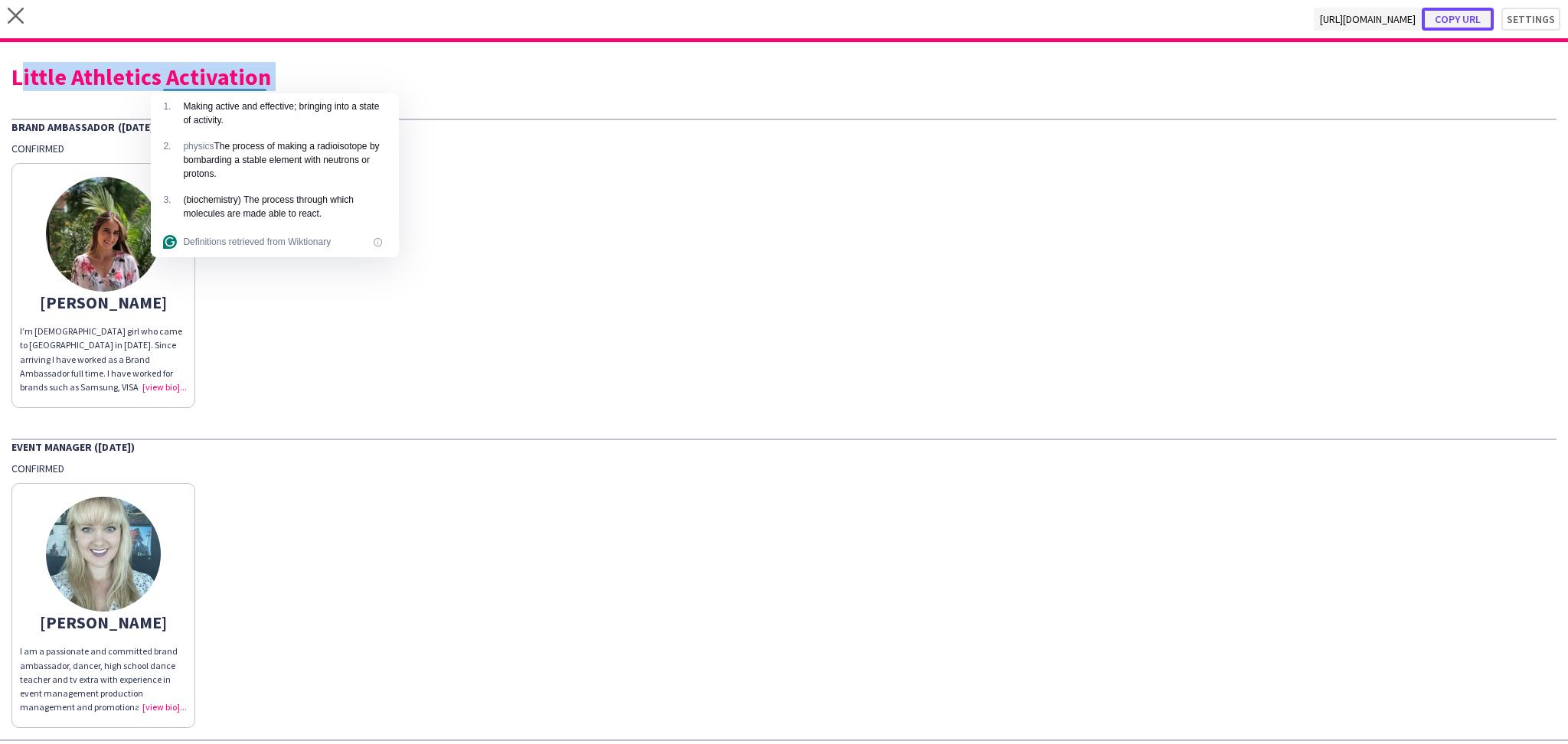
click at [1440, 20] on button "Copy url" at bounding box center [1458, 19] width 72 height 23
